Goal: Task Accomplishment & Management: Complete application form

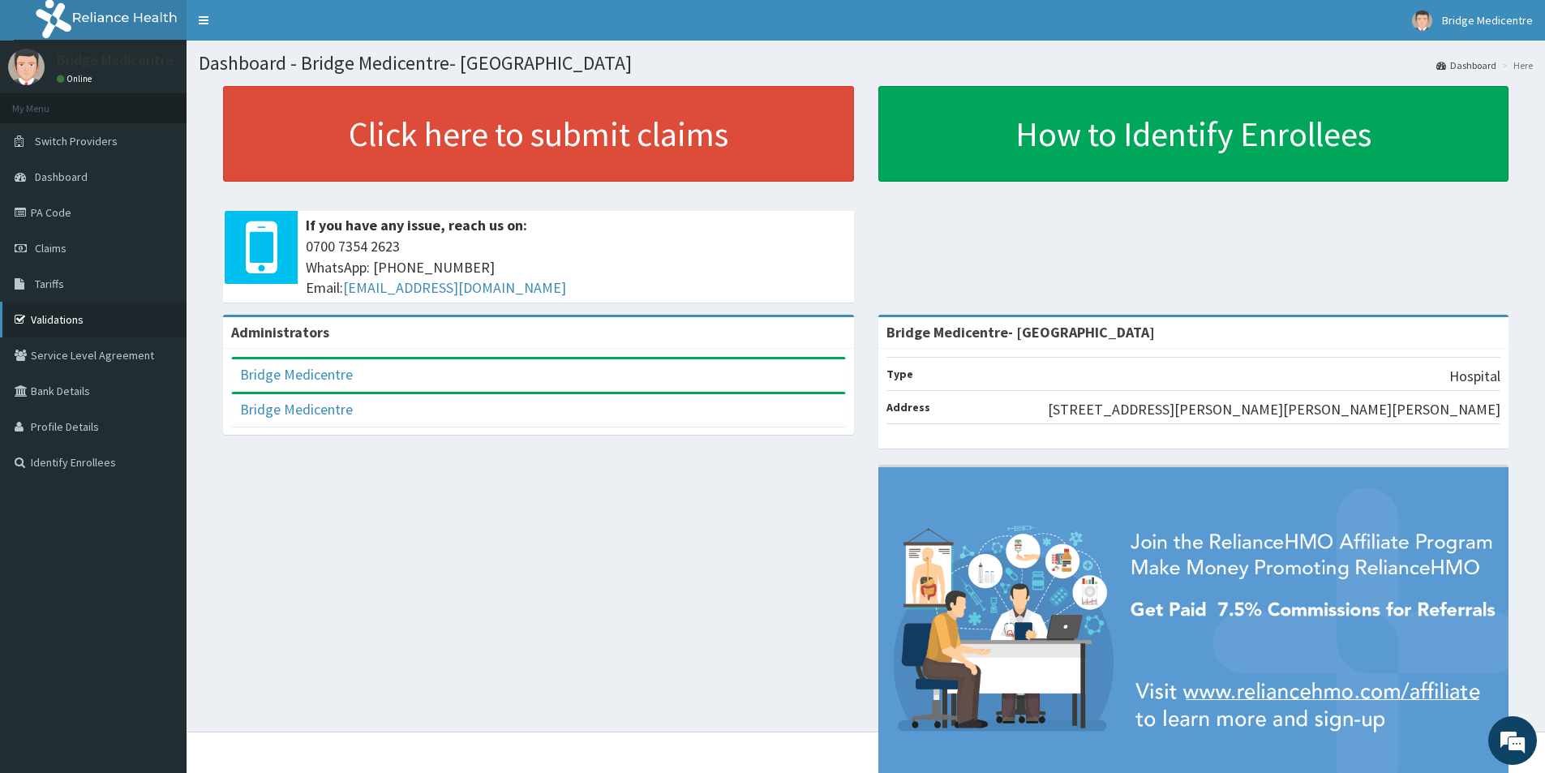
click at [55, 323] on link "Validations" at bounding box center [93, 320] width 186 height 36
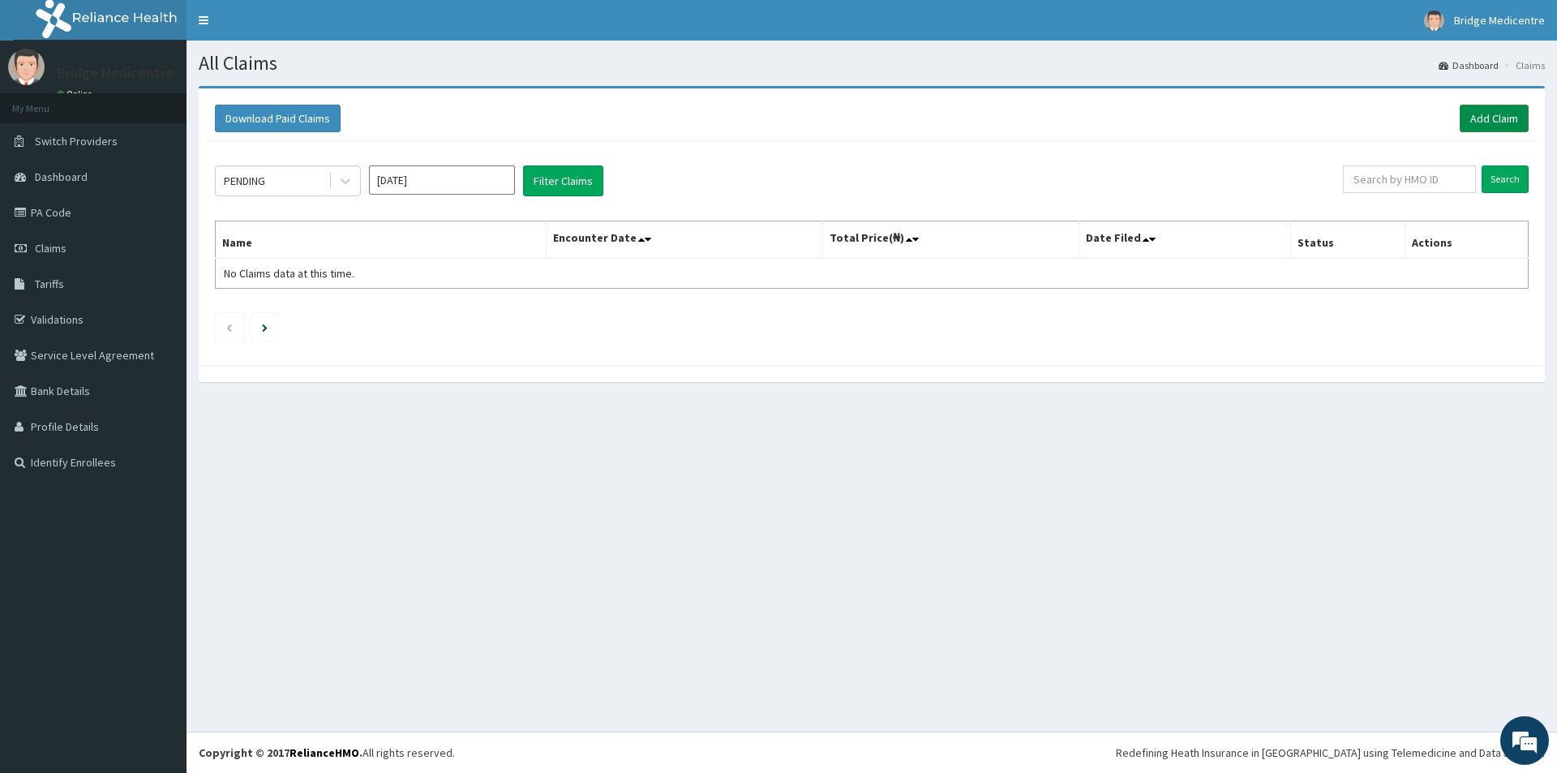
click at [1504, 117] on link "Add Claim" at bounding box center [1493, 119] width 69 height 28
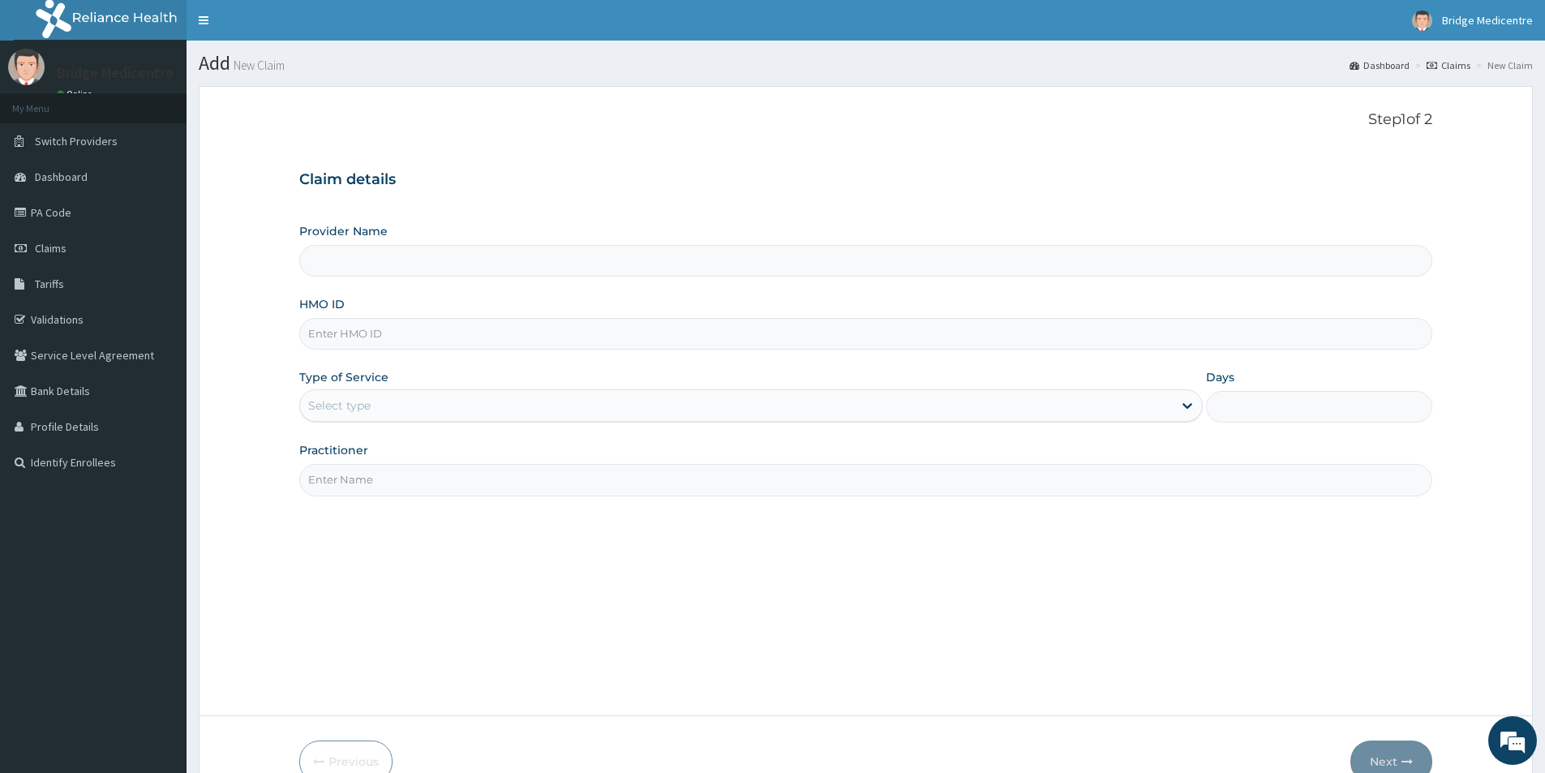
type input "Bridge Medicentre- [GEOGRAPHIC_DATA]"
click at [512, 333] on input "HMO ID" at bounding box center [865, 334] width 1133 height 32
paste input "TBC/10282/A"
type input "TBC/10282/A"
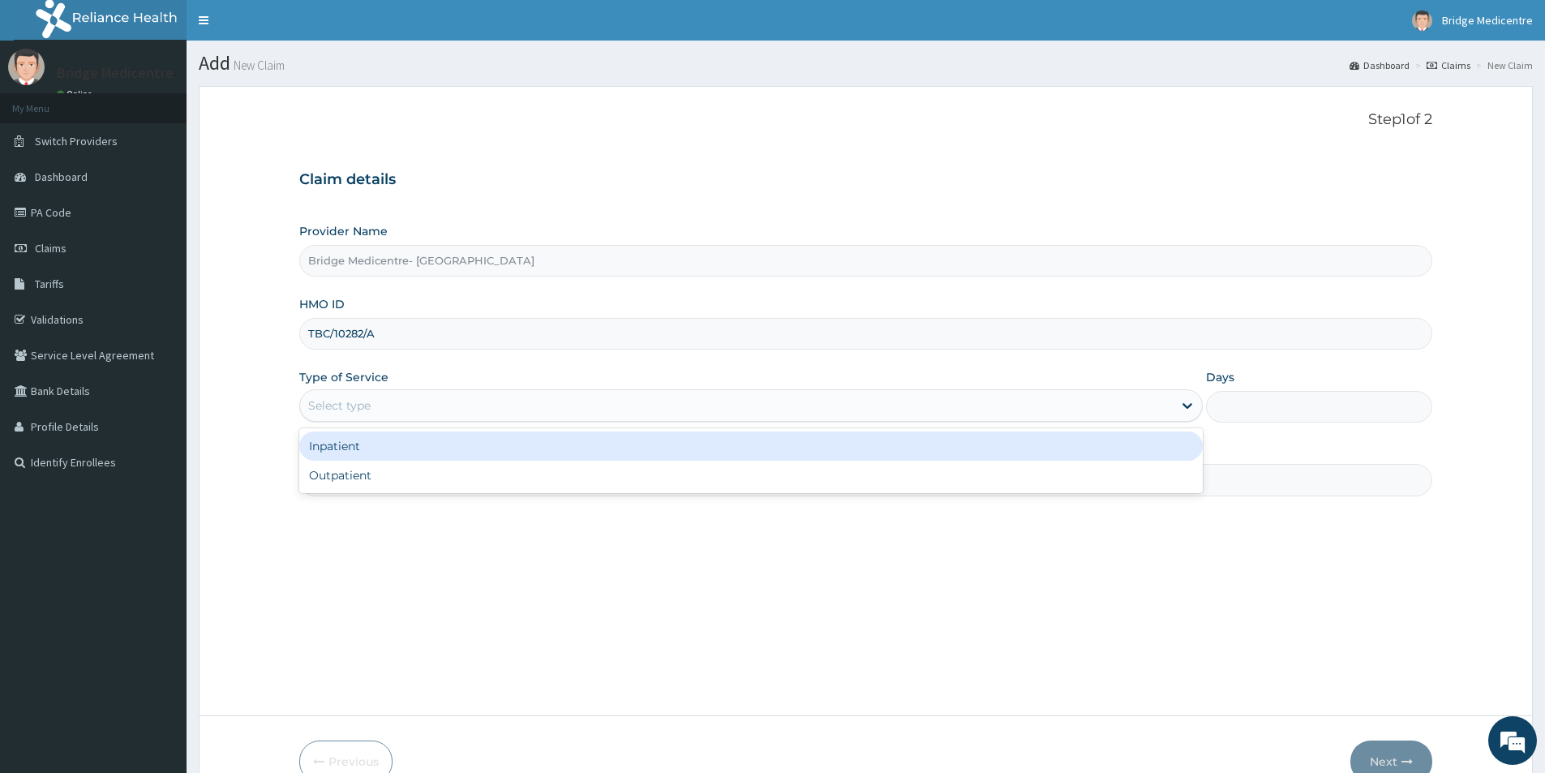
click at [452, 409] on div "Select type" at bounding box center [736, 405] width 872 height 26
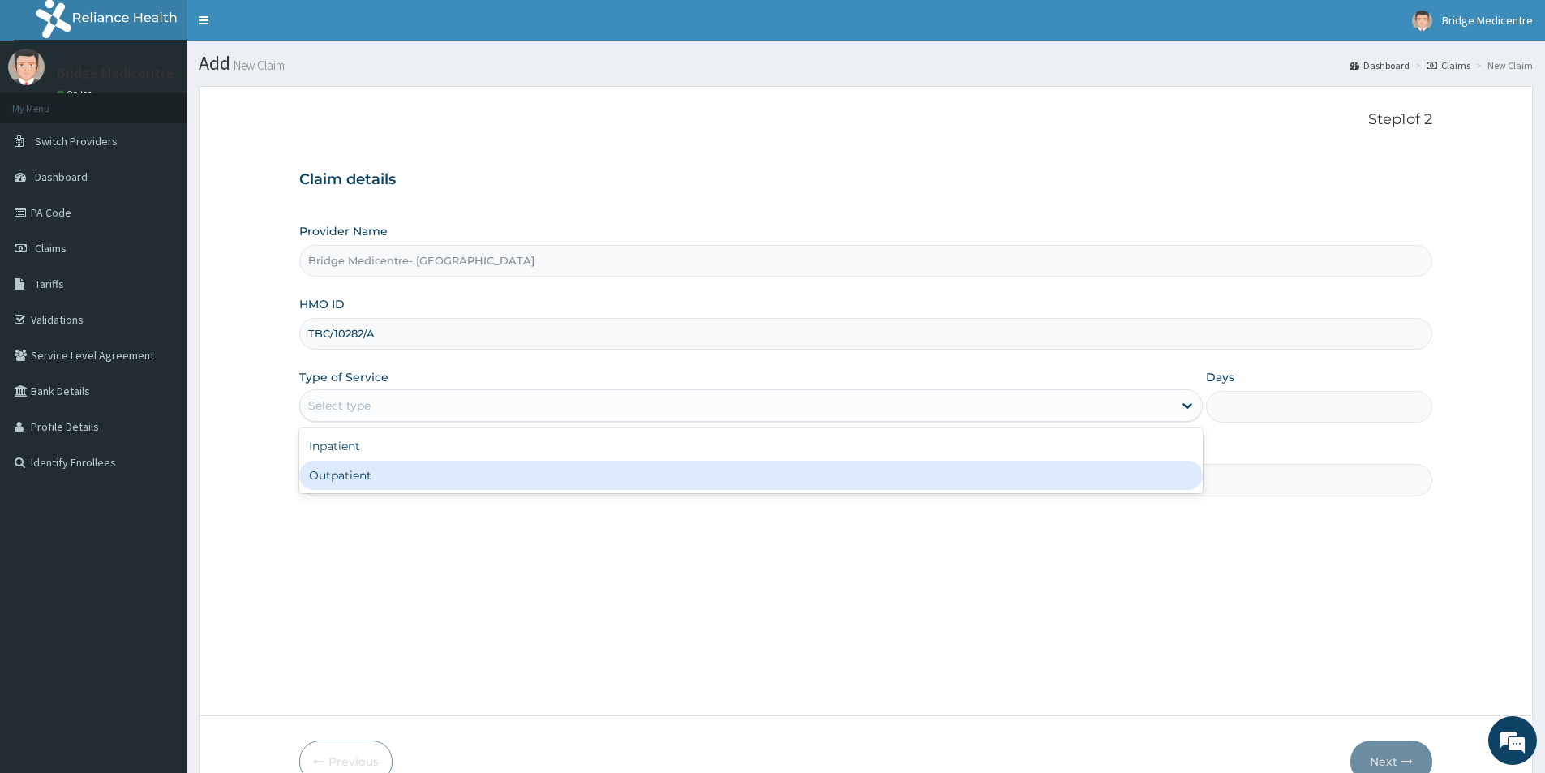
click at [412, 483] on div "Outpatient" at bounding box center [750, 475] width 903 height 29
type input "1"
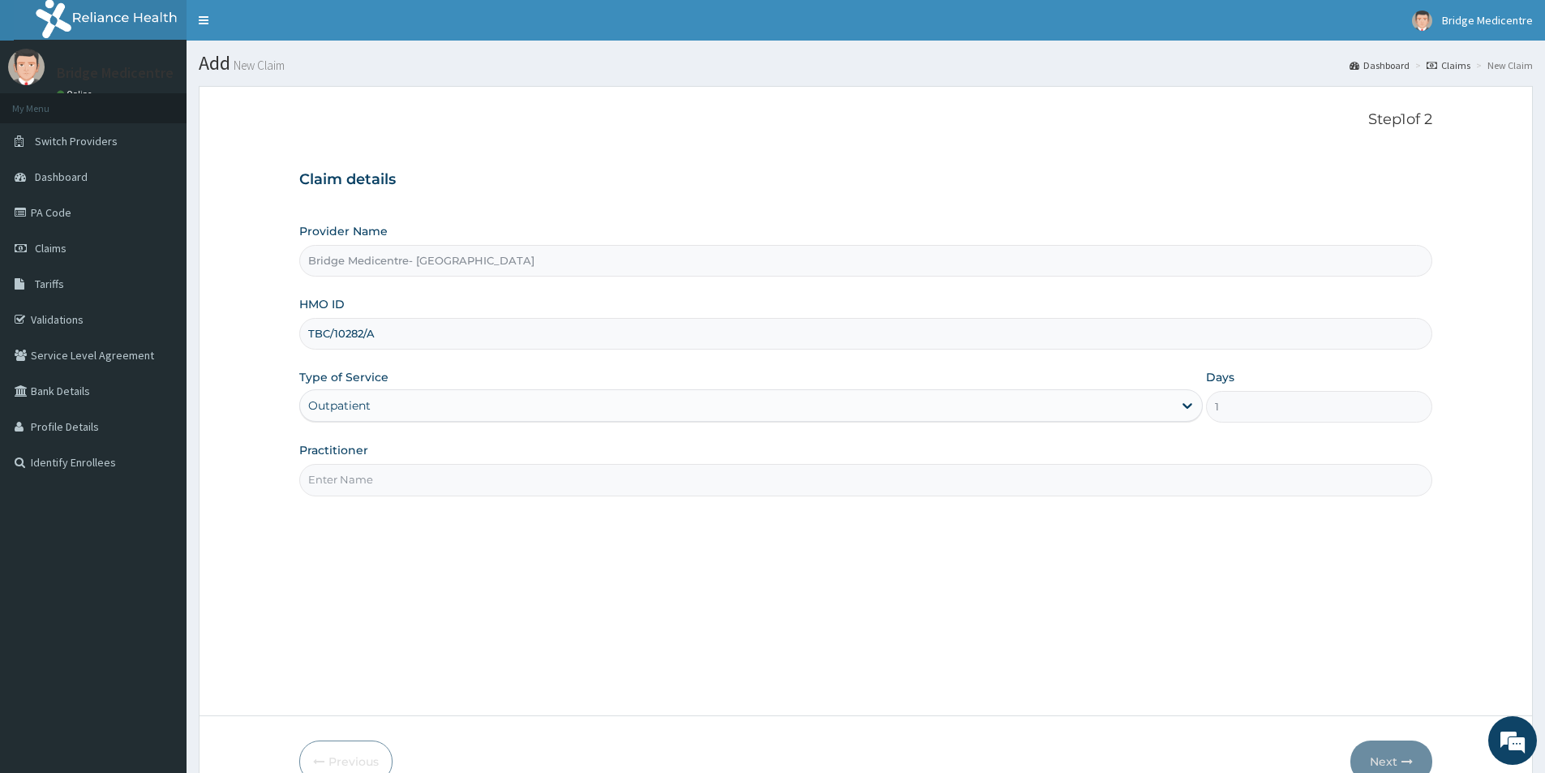
click at [415, 478] on input "Practitioner" at bounding box center [865, 480] width 1133 height 32
type input "DR BANKOLE"
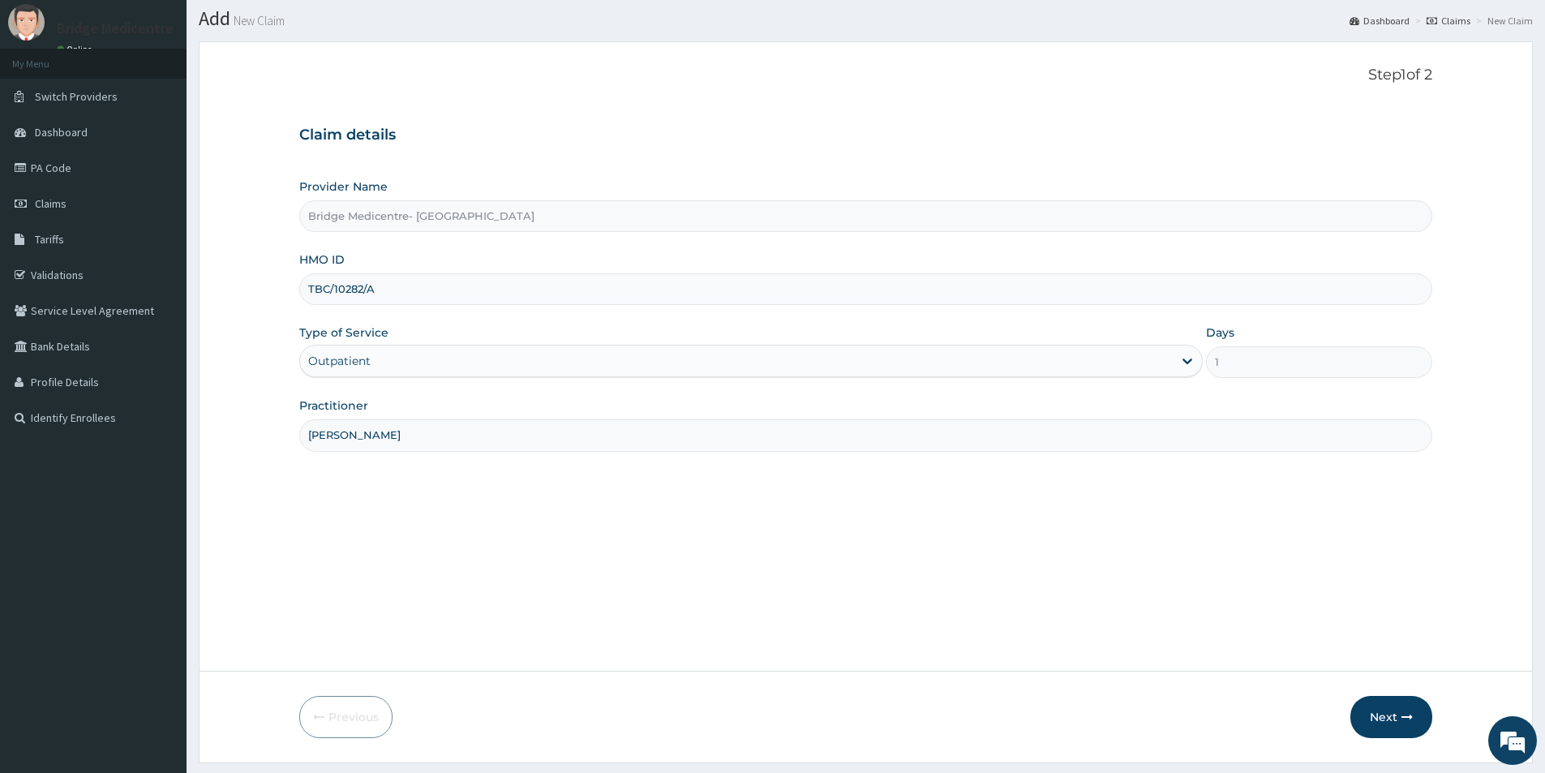
scroll to position [88, 0]
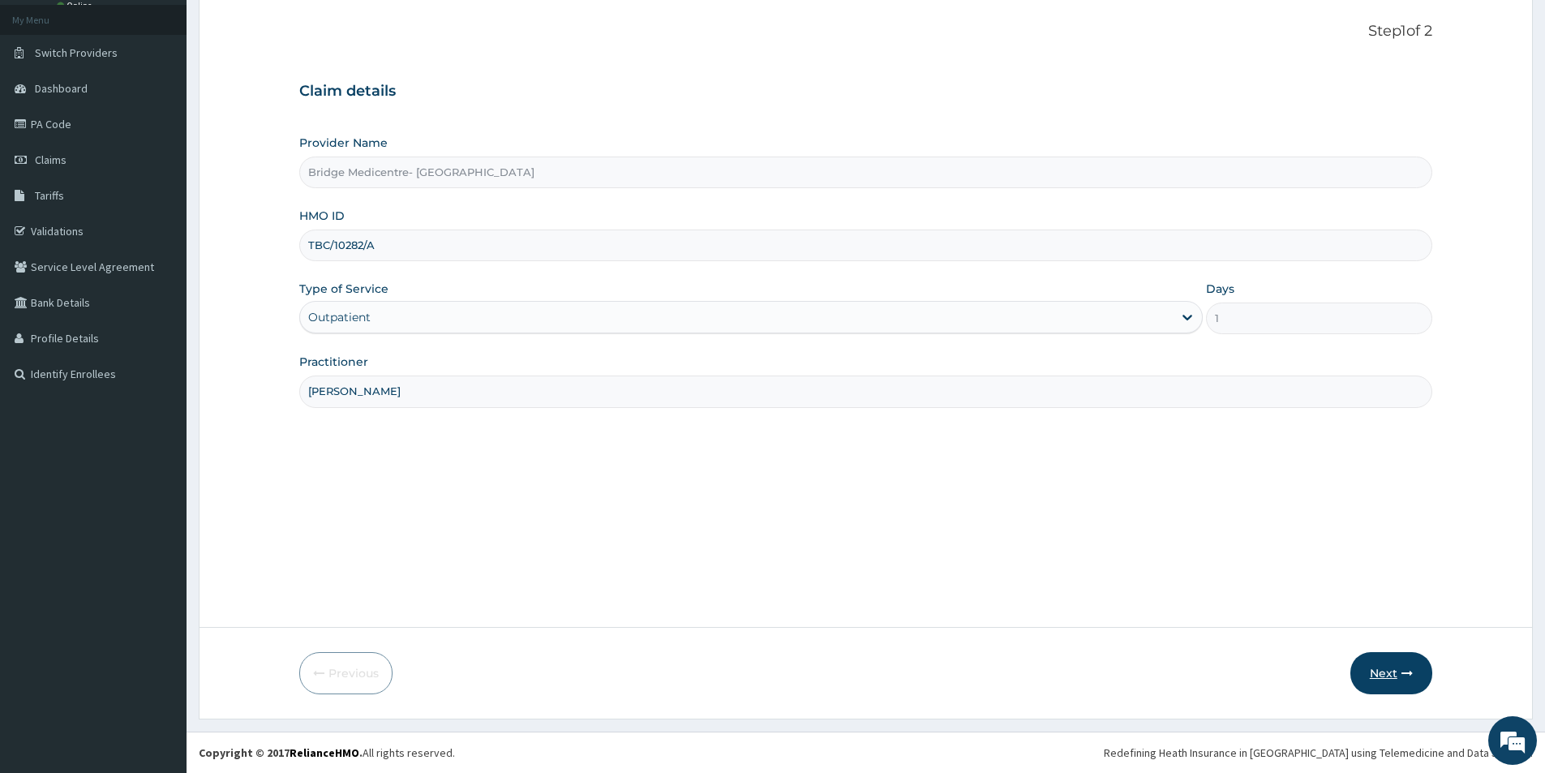
click at [1372, 678] on button "Next" at bounding box center [1391, 673] width 82 height 42
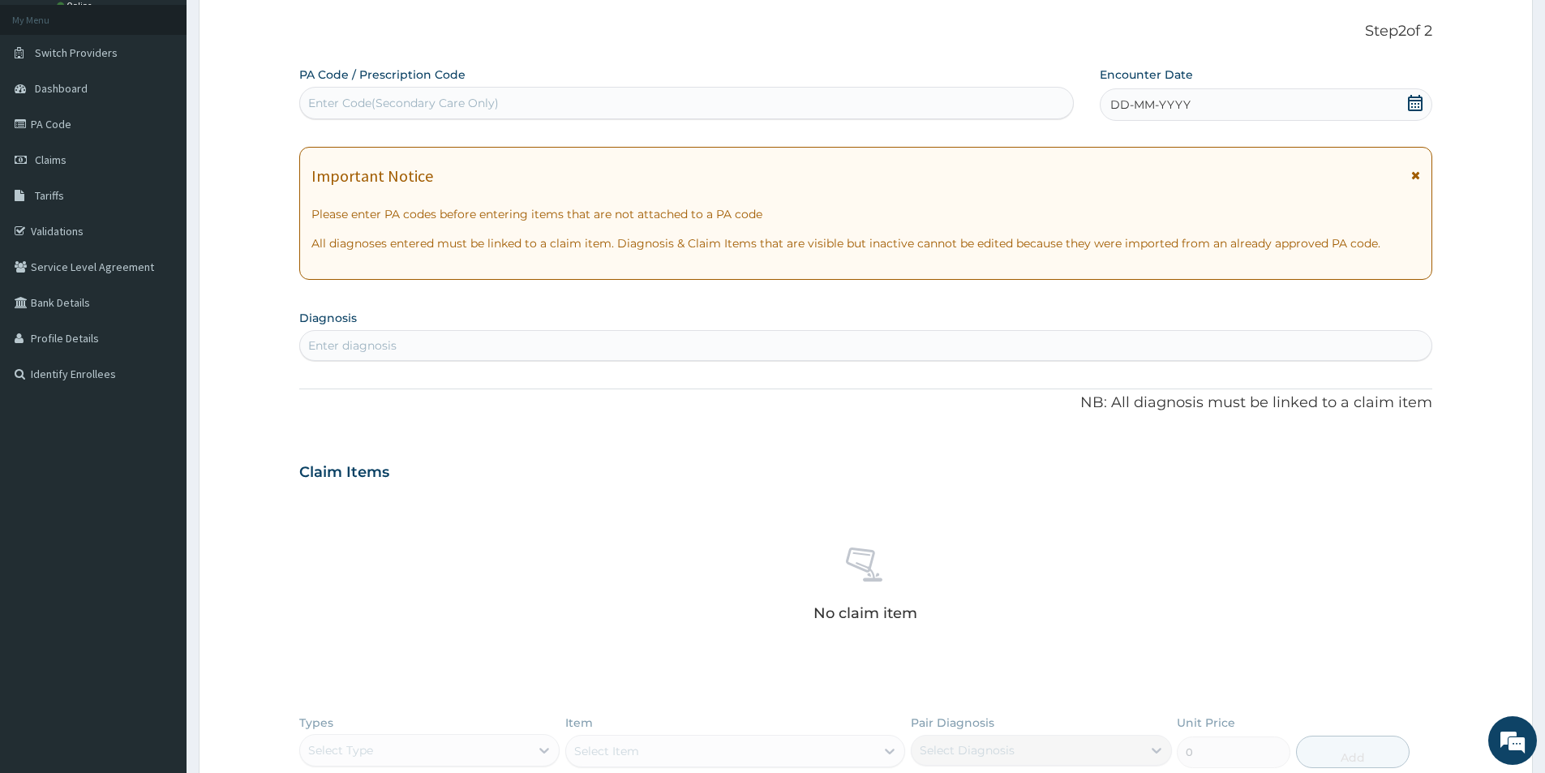
scroll to position [0, 0]
click at [1423, 100] on div "DD-MM-YYYY" at bounding box center [1265, 104] width 332 height 32
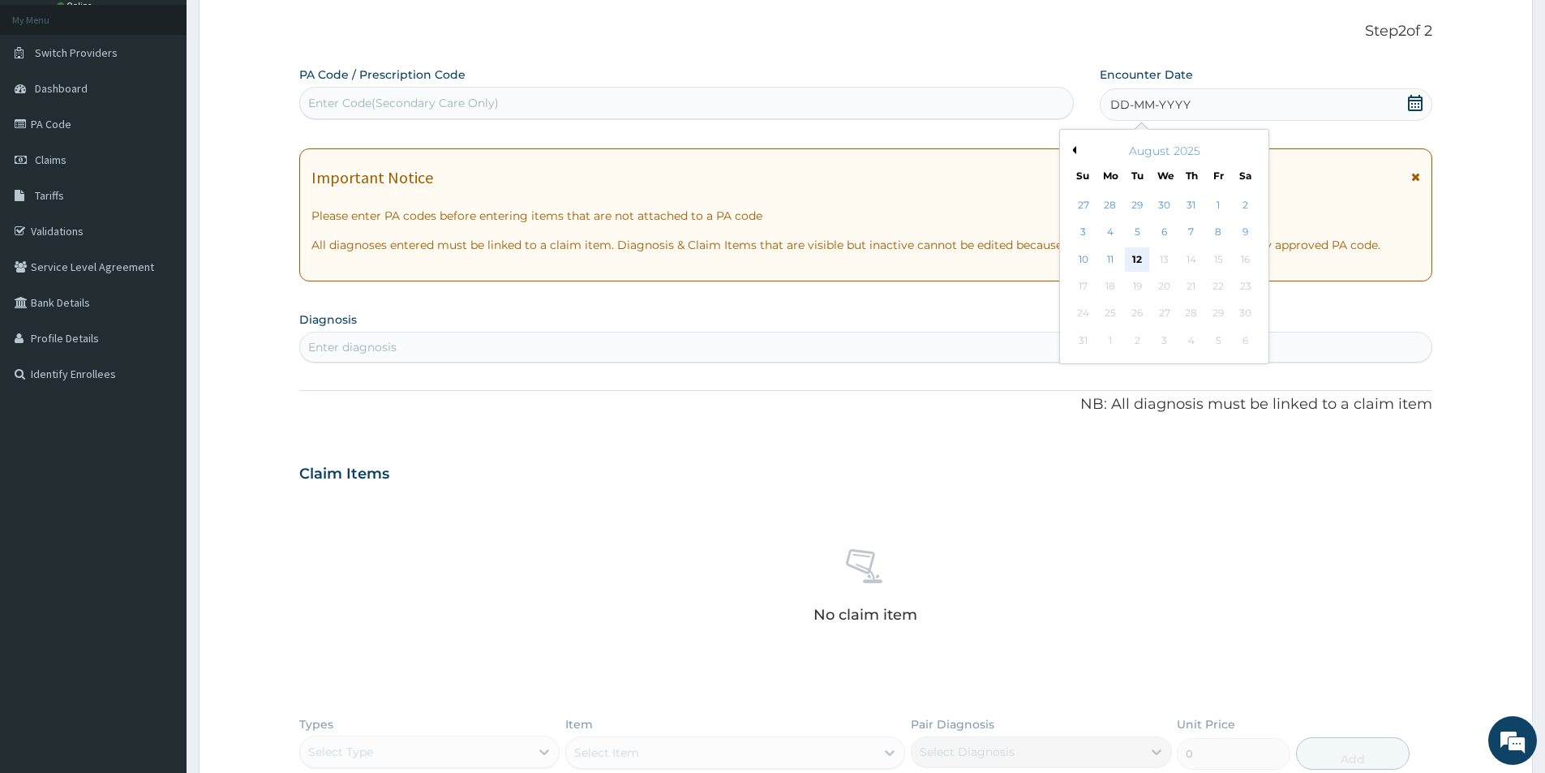
click at [1133, 263] on div "12" at bounding box center [1137, 259] width 24 height 24
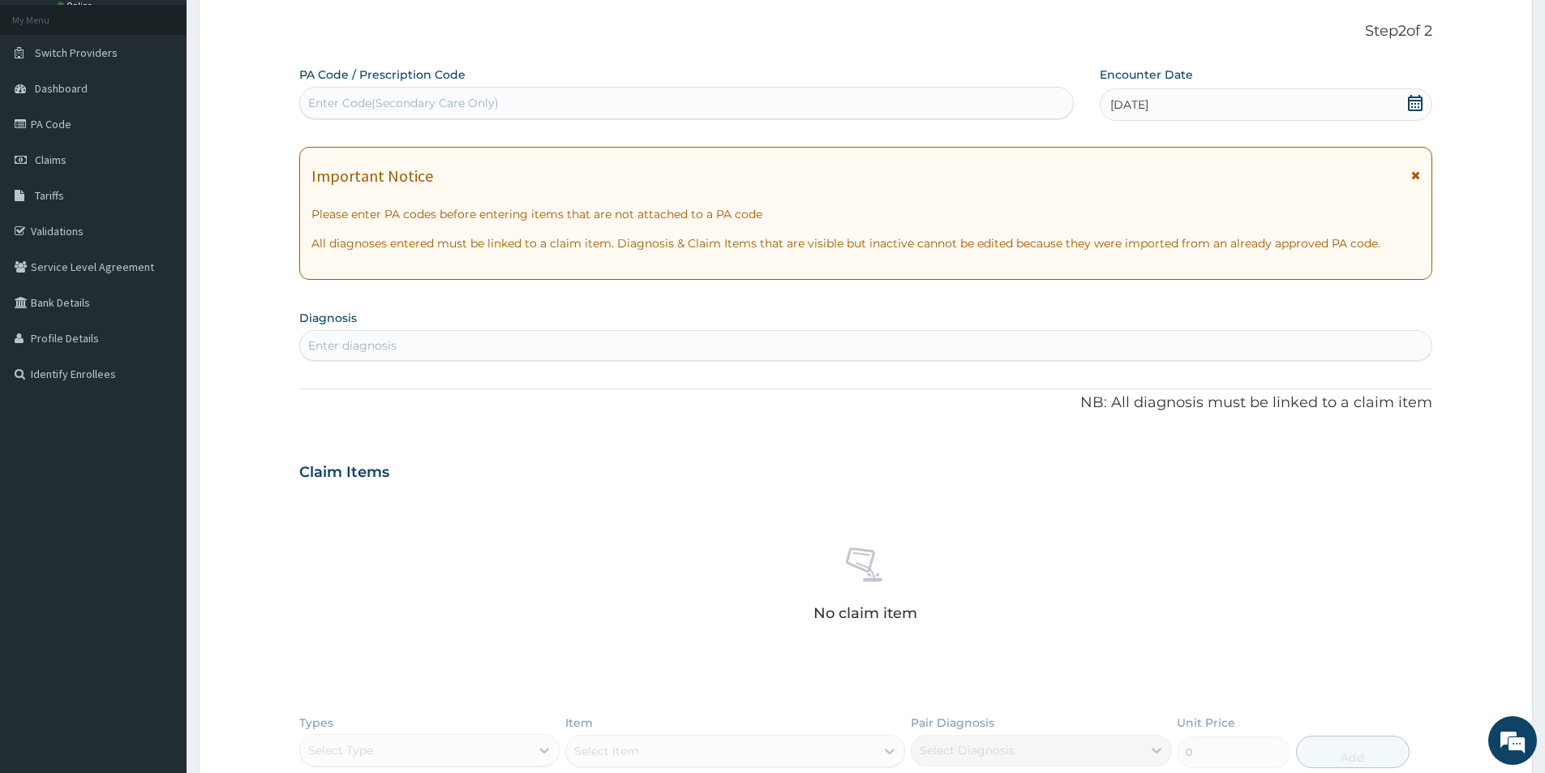
click at [491, 349] on div "Enter diagnosis" at bounding box center [865, 345] width 1131 height 26
type input "upper res"
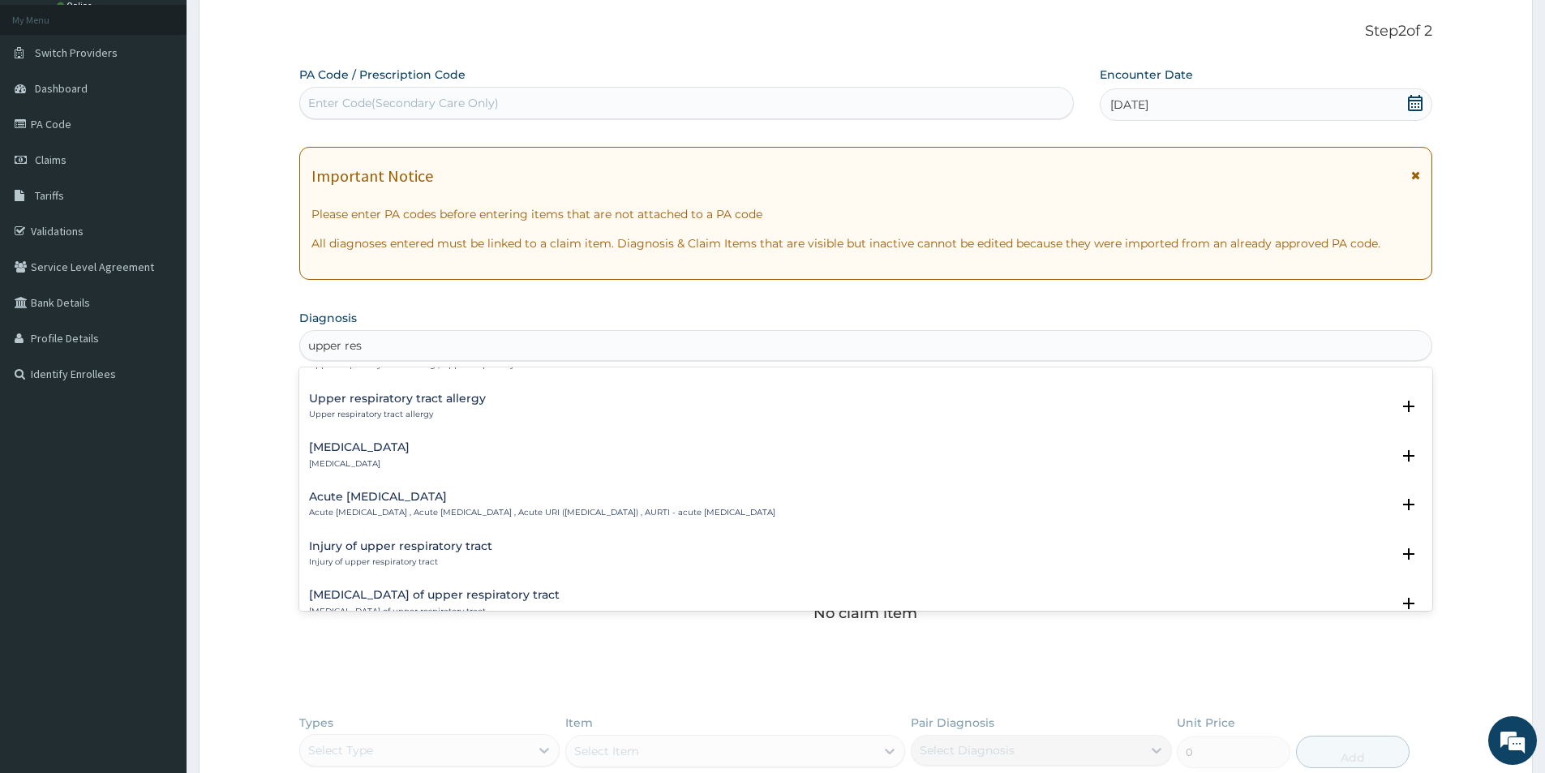
scroll to position [162, 0]
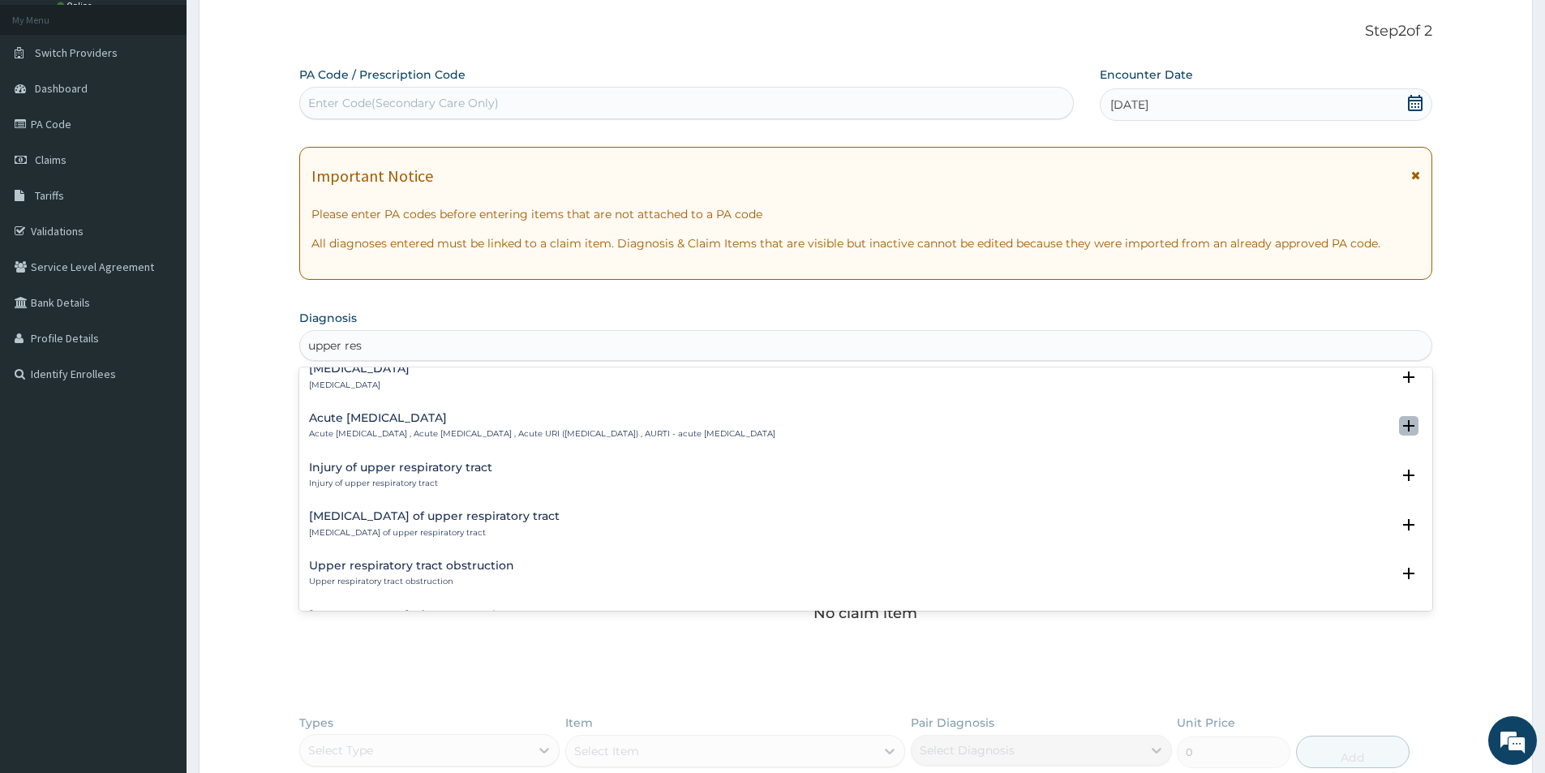
click at [1399, 423] on icon "open select status" at bounding box center [1408, 425] width 19 height 19
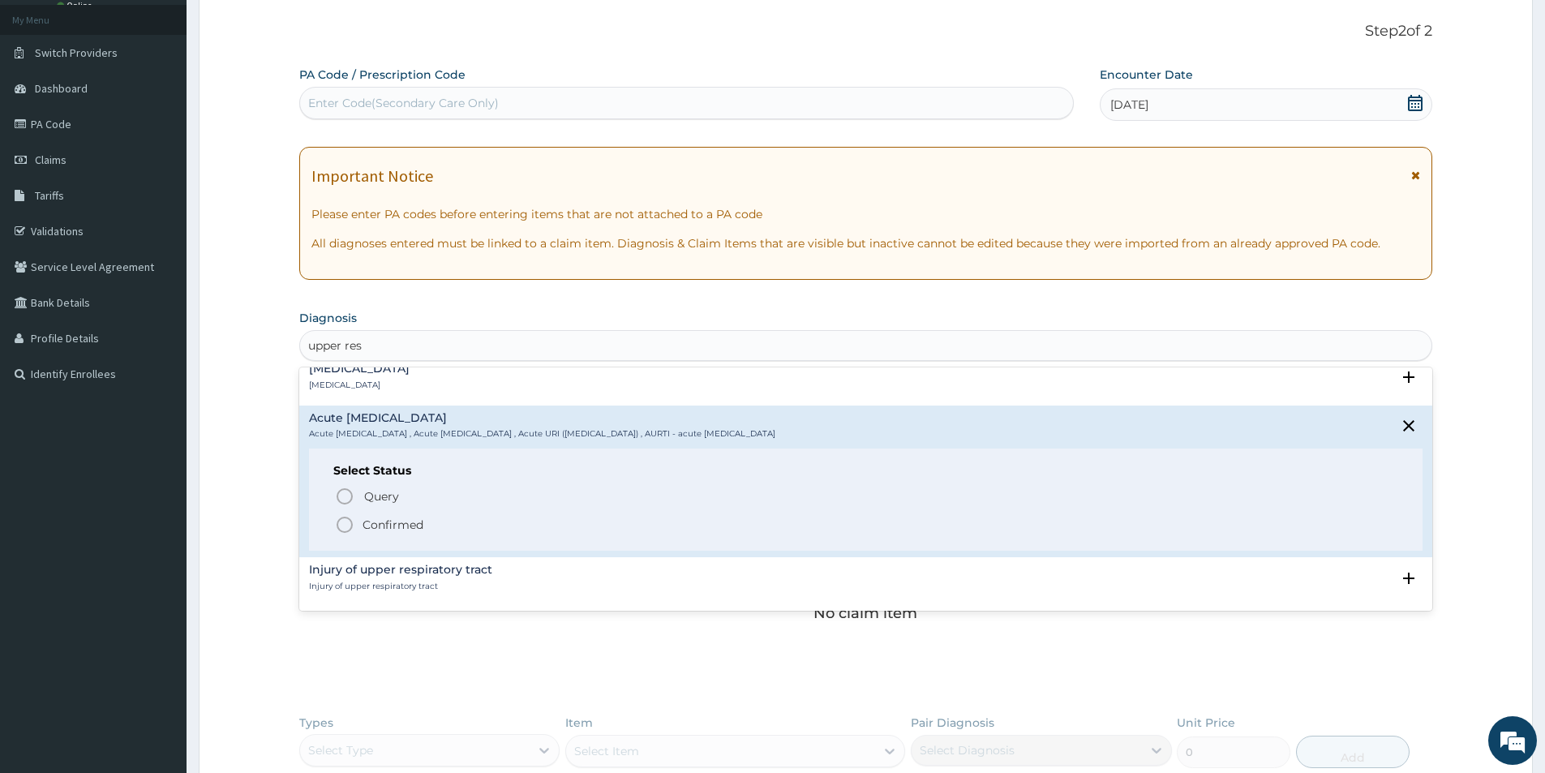
click at [341, 528] on icon "status option filled" at bounding box center [344, 524] width 19 height 19
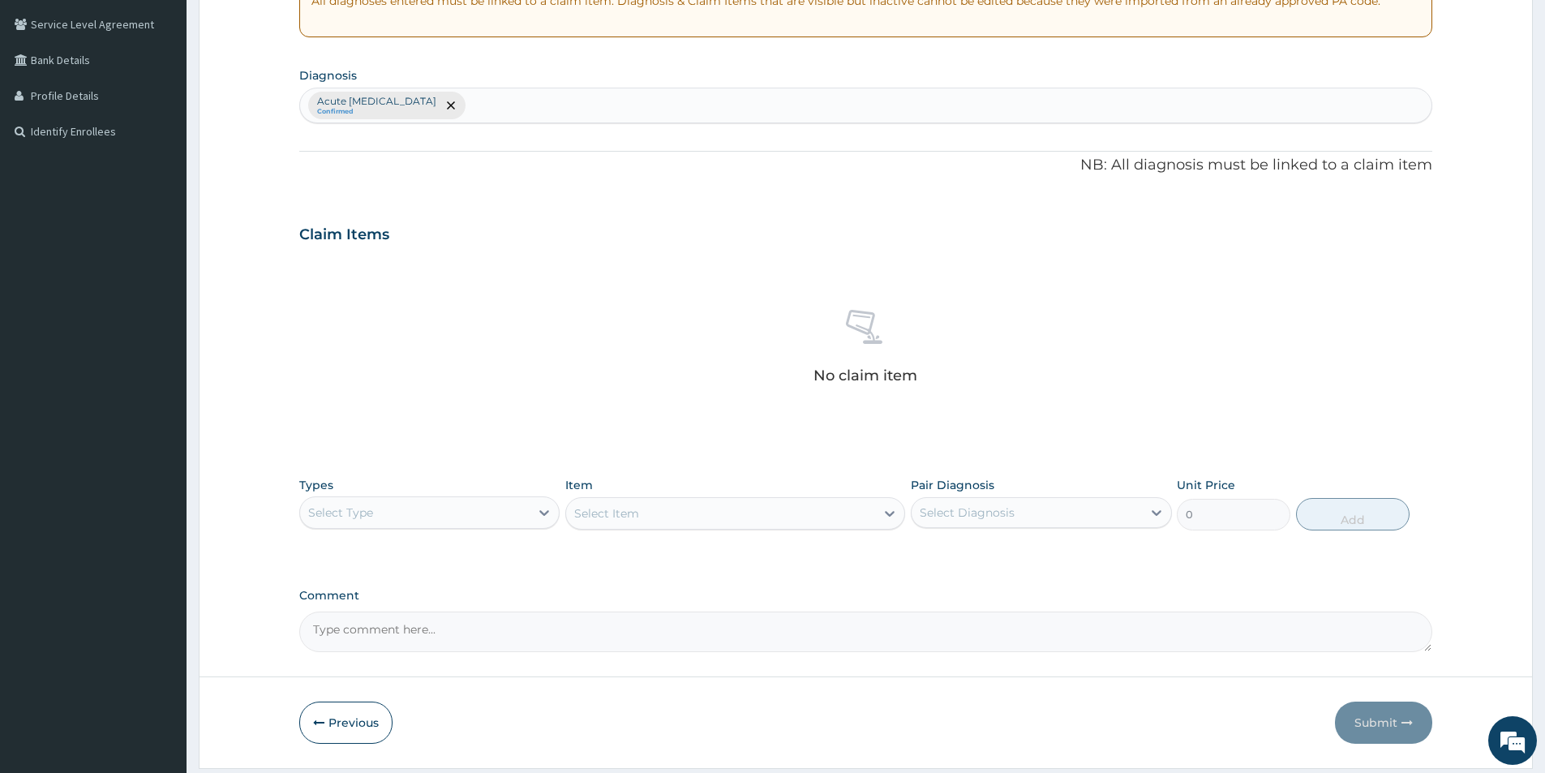
scroll to position [332, 0]
drag, startPoint x: 473, startPoint y: 497, endPoint x: 476, endPoint y: 525, distance: 28.6
click at [473, 498] on div "Select Type" at bounding box center [429, 511] width 260 height 32
click at [379, 614] on div "Procedures" at bounding box center [429, 610] width 260 height 29
click at [773, 521] on div "Select Item" at bounding box center [735, 512] width 340 height 32
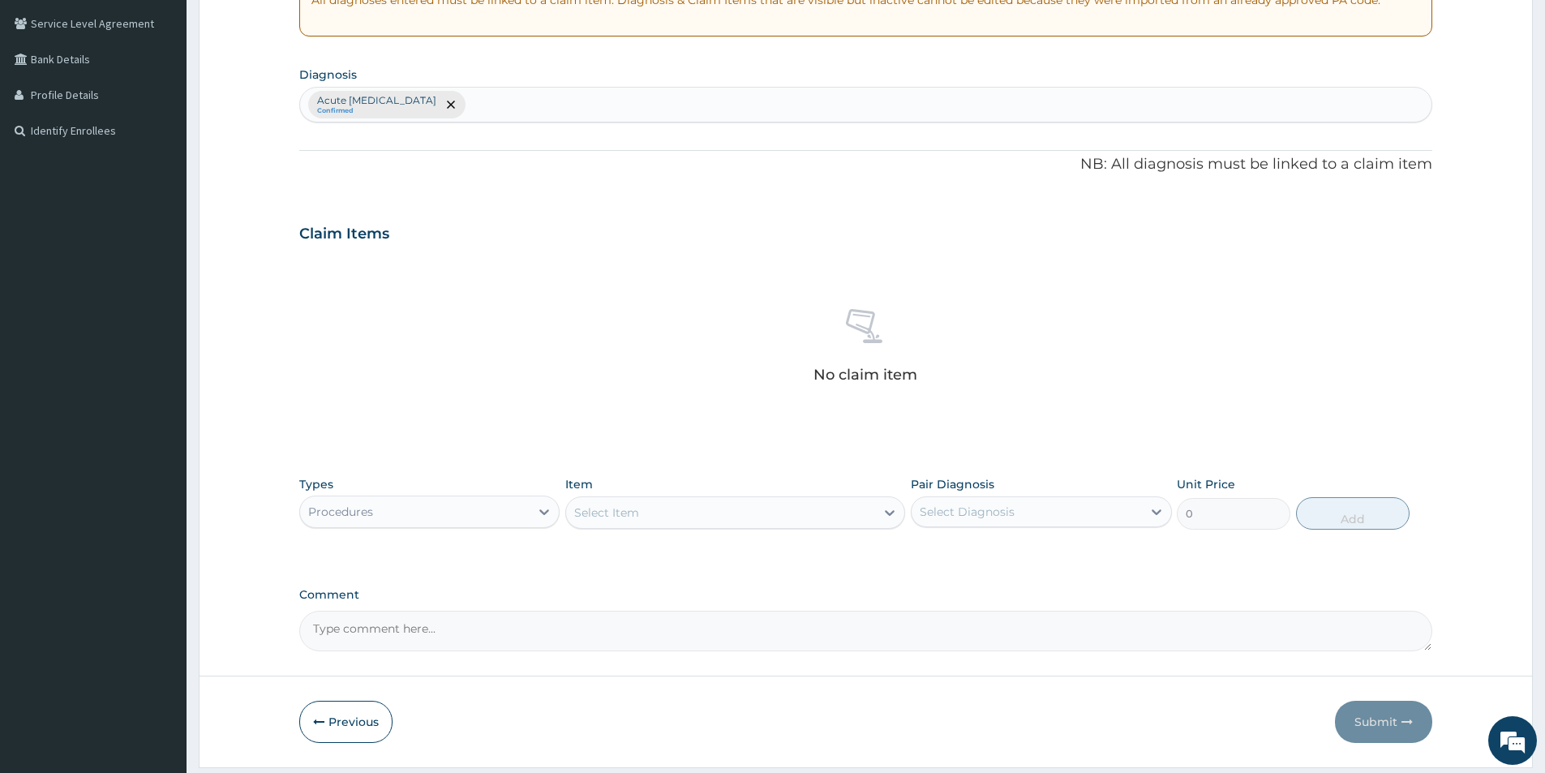
click at [746, 521] on div "Select Item" at bounding box center [720, 512] width 309 height 26
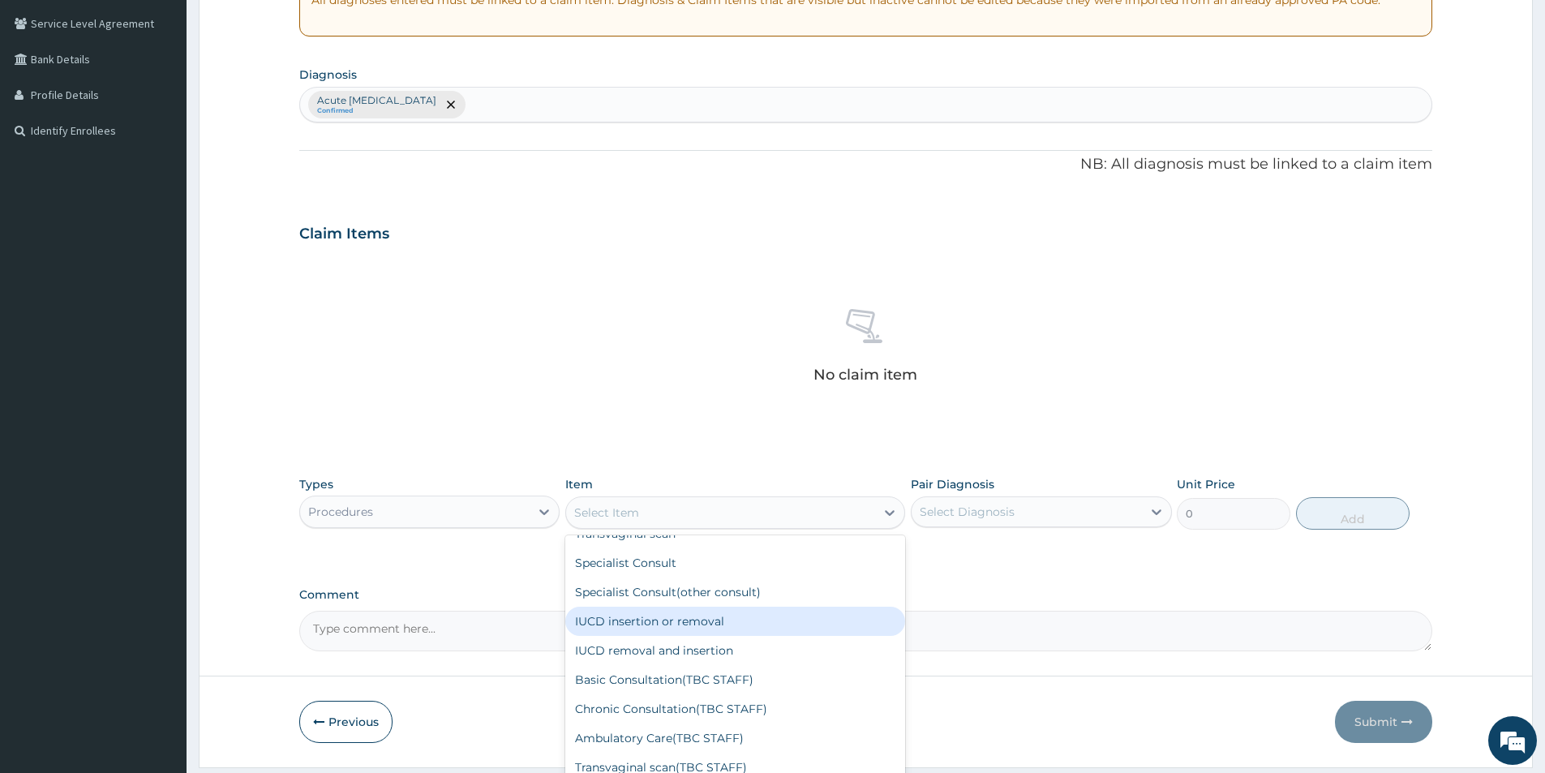
scroll to position [162, 0]
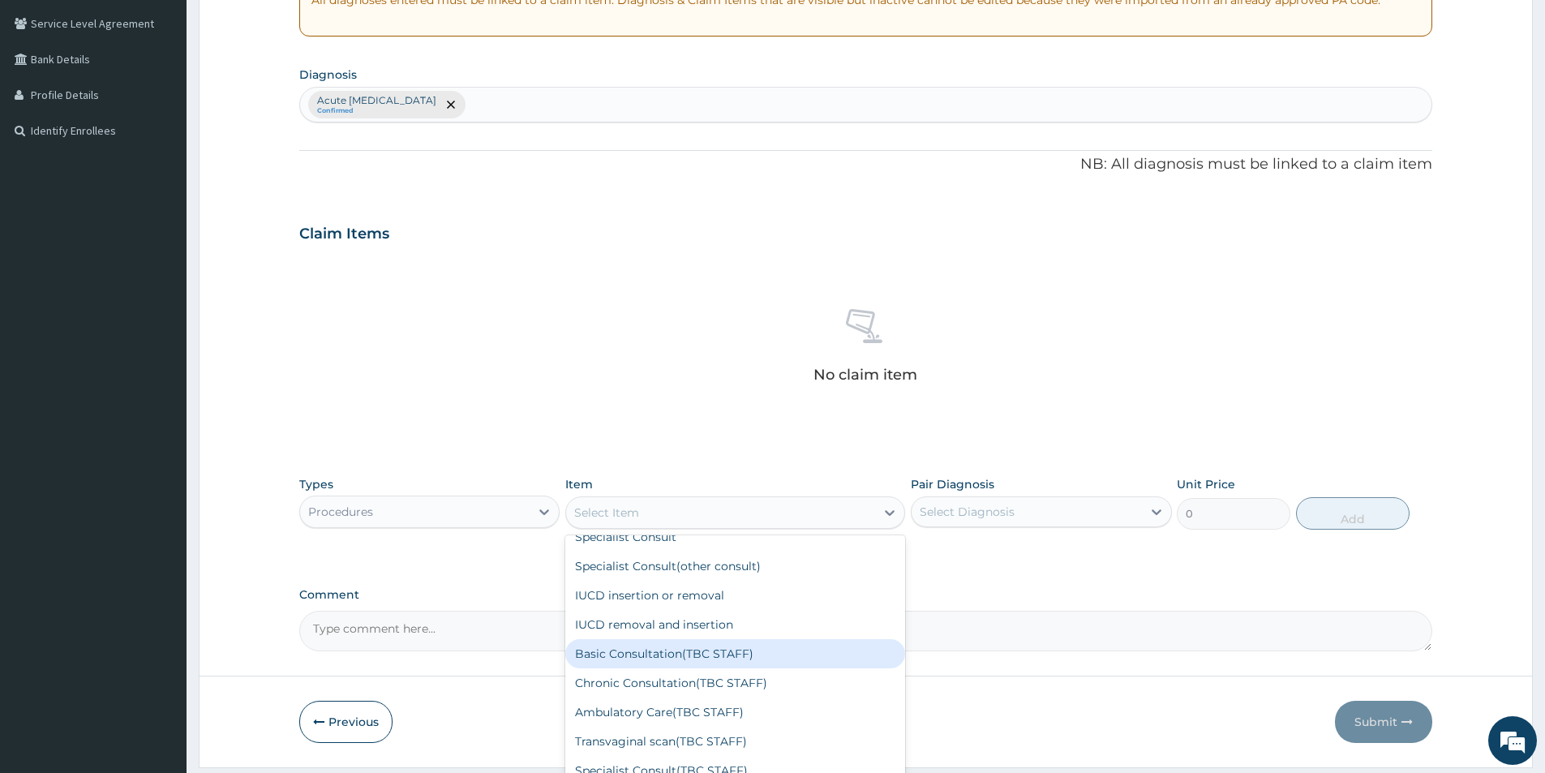
click at [692, 649] on div "Basic Consultation(TBC STAFF)" at bounding box center [735, 653] width 340 height 29
type input "6000"
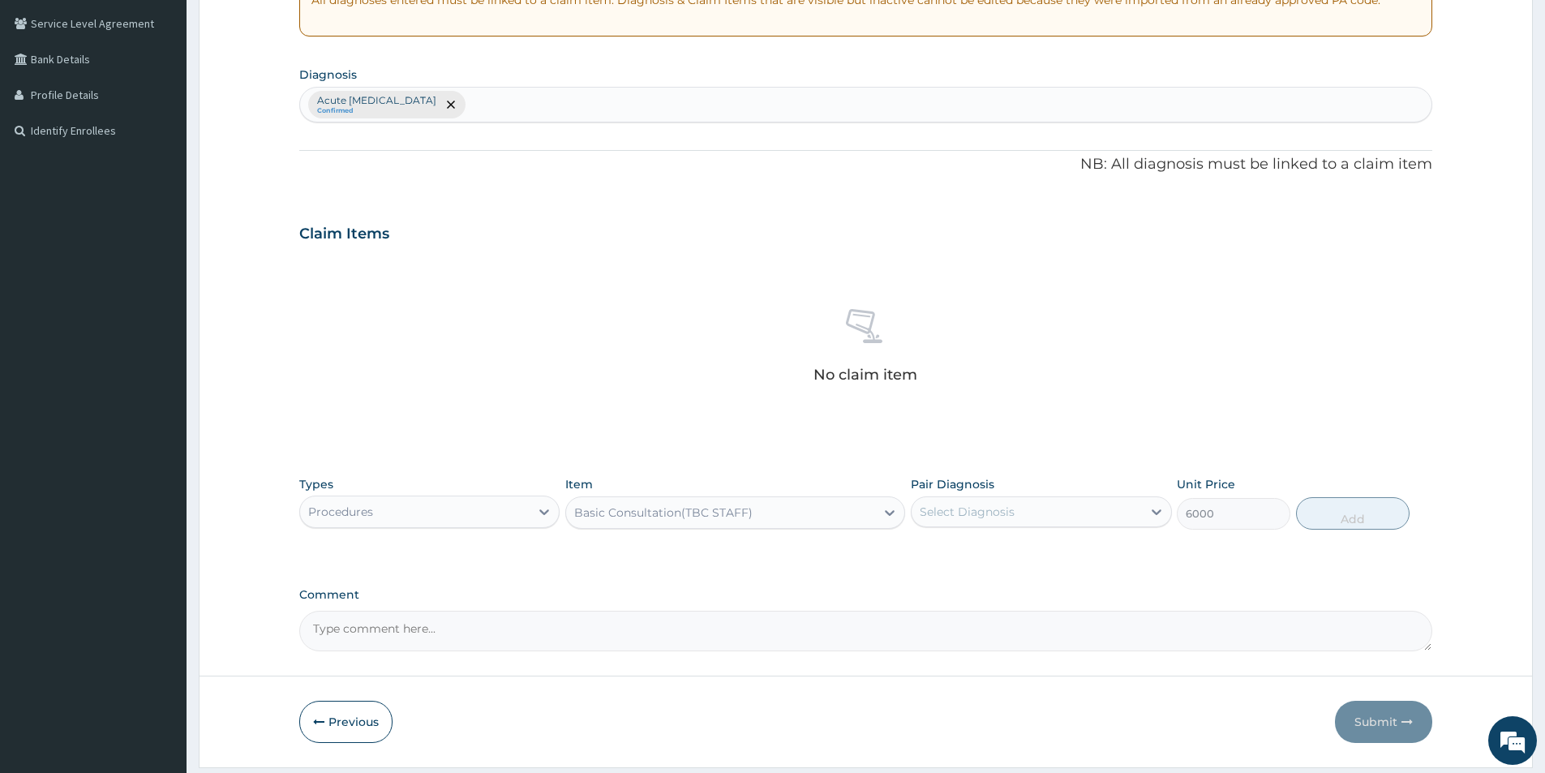
click at [1049, 508] on div "Select Diagnosis" at bounding box center [1025, 512] width 229 height 26
click at [924, 551] on input "checkbox" at bounding box center [925, 551] width 11 height 11
checkbox input "true"
click at [1327, 523] on button "Add" at bounding box center [1353, 513] width 114 height 32
type input "0"
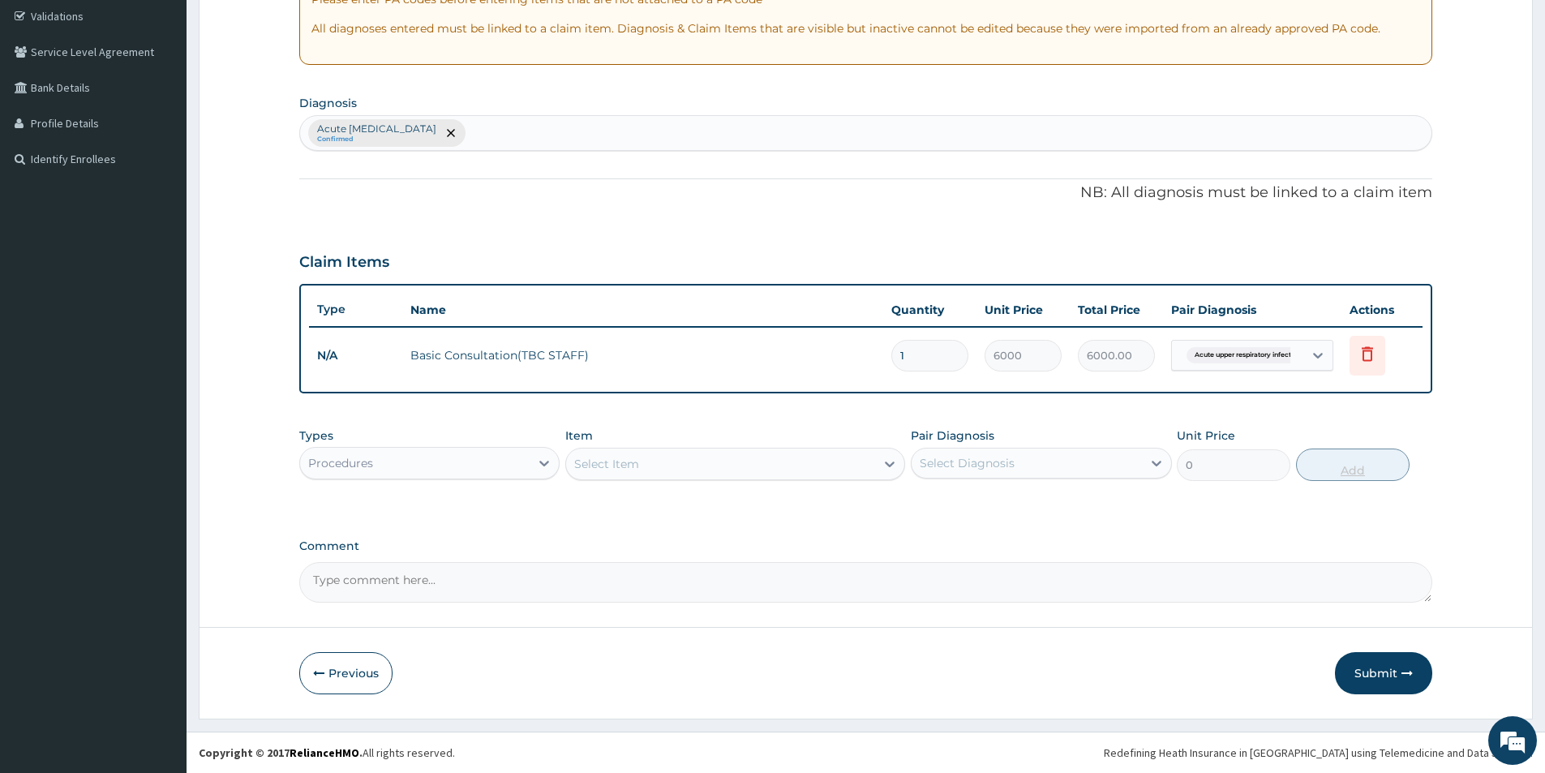
scroll to position [303, 0]
click at [1394, 685] on button "Submit" at bounding box center [1383, 673] width 97 height 42
